Goal: Navigation & Orientation: Find specific page/section

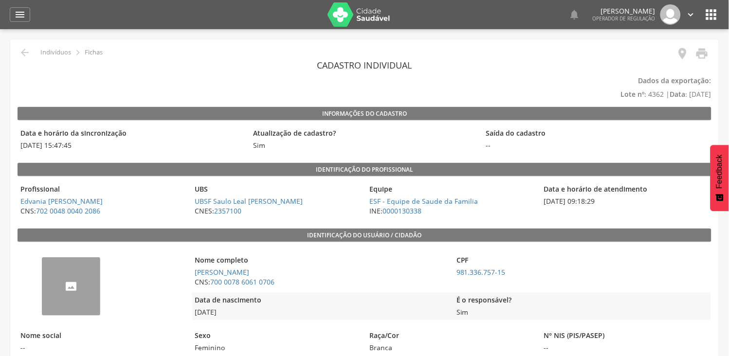
click at [665, 10] on img at bounding box center [671, 14] width 20 height 20
click at [719, 8] on icon "" at bounding box center [712, 15] width 16 height 16
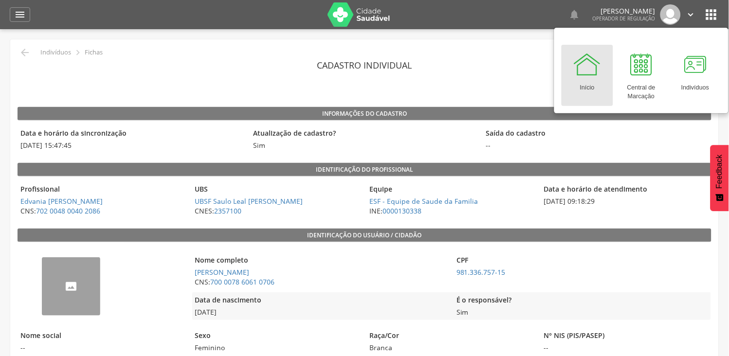
click at [712, 16] on icon "" at bounding box center [712, 15] width 16 height 16
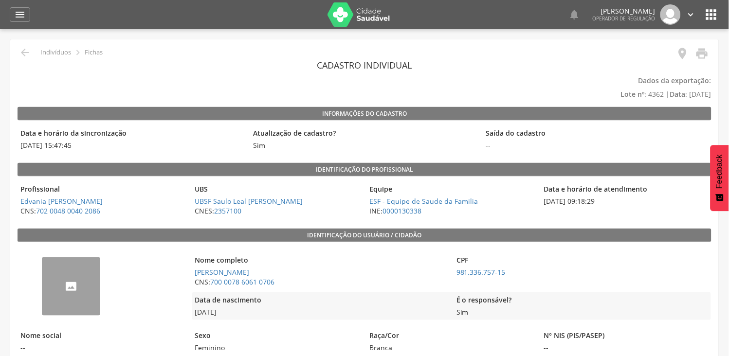
click at [712, 16] on icon "" at bounding box center [712, 15] width 16 height 16
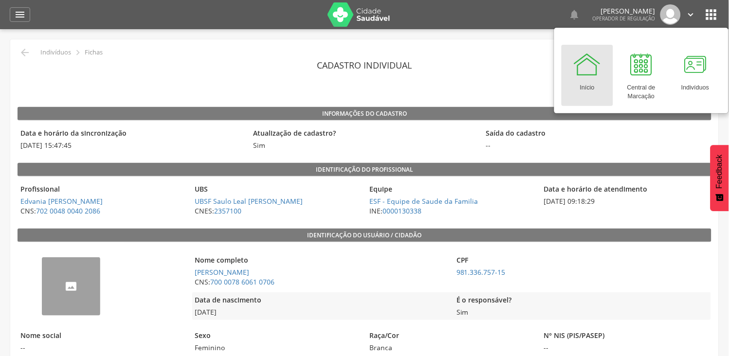
click at [606, 77] on link "Início" at bounding box center [588, 75] width 52 height 61
click at [599, 78] on div at bounding box center [587, 64] width 29 height 29
click at [597, 78] on div at bounding box center [587, 64] width 29 height 29
click at [597, 77] on div at bounding box center [587, 64] width 29 height 29
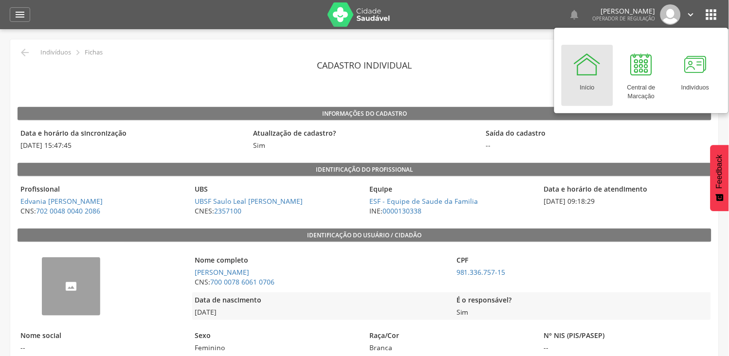
click at [597, 76] on div at bounding box center [587, 64] width 29 height 29
click at [592, 74] on div at bounding box center [587, 64] width 29 height 29
click at [644, 60] on div at bounding box center [641, 64] width 29 height 29
